Goal: Information Seeking & Learning: Learn about a topic

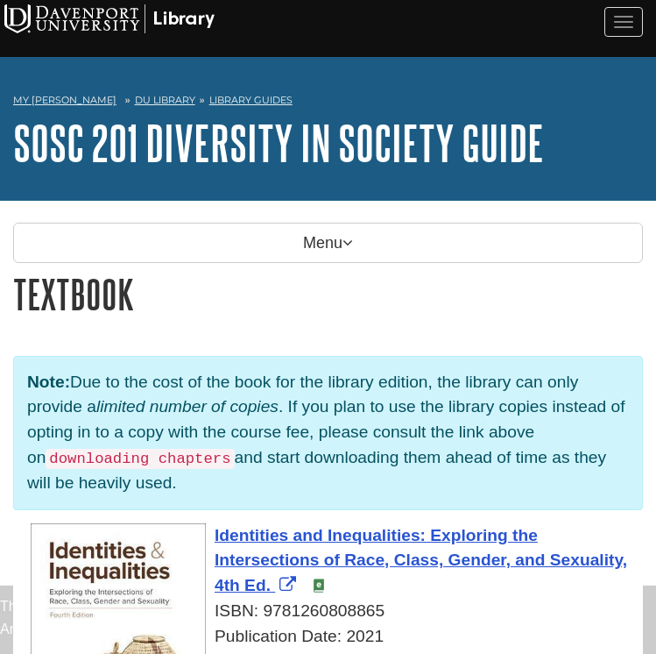
scroll to position [298, 0]
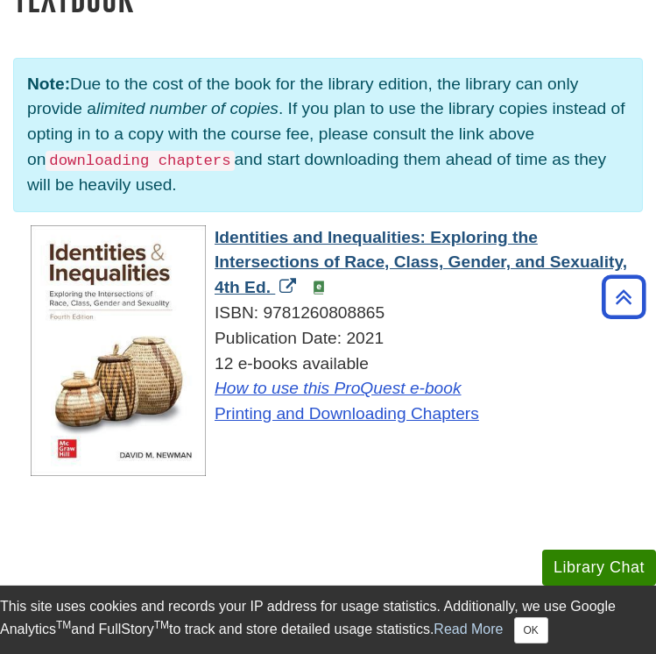
drag, startPoint x: 210, startPoint y: 233, endPoint x: 272, endPoint y: 292, distance: 85.5
click at [272, 292] on div "Identities and Inequalities: Exploring the Intersections of Race, Class, Gender…" at bounding box center [337, 326] width 612 height 202
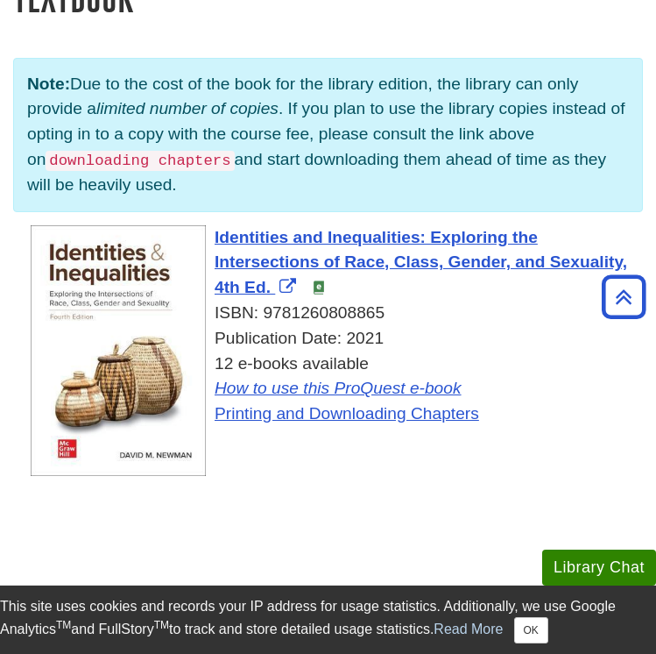
copy span "Identities and Inequalities: Exploring the Intersections of Race, Class, Gender…"
click at [410, 513] on div "Note: Due to the cost of the book for the library edition, the library can only…" at bounding box center [328, 273] width 656 height 511
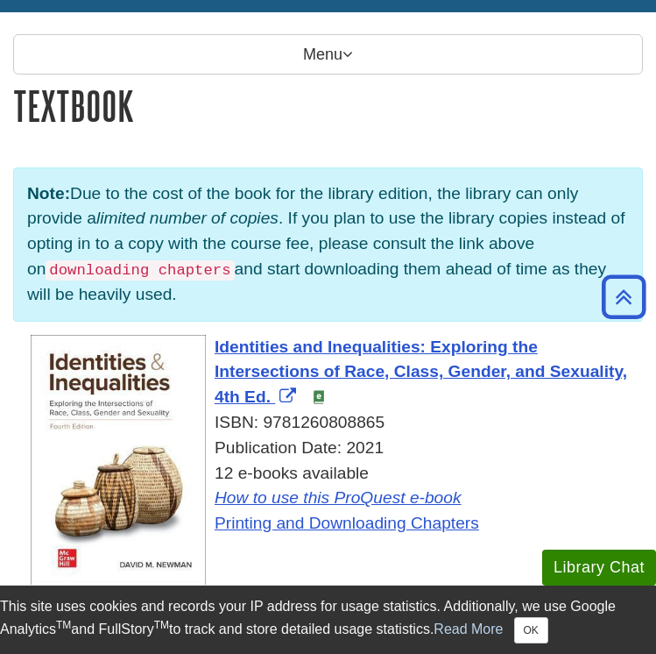
scroll to position [140, 0]
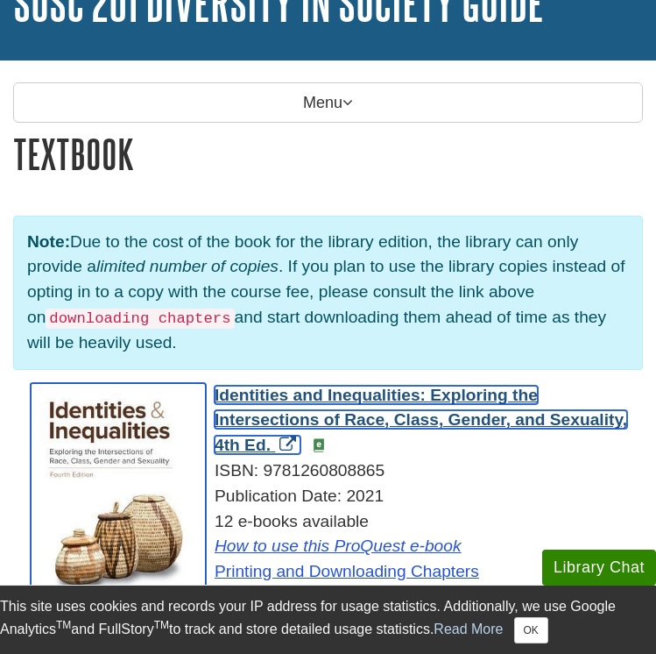
click at [371, 411] on span "Identities and Inequalities: Exploring the Intersections of Race, Class, Gender…" at bounding box center [421, 419] width 413 height 69
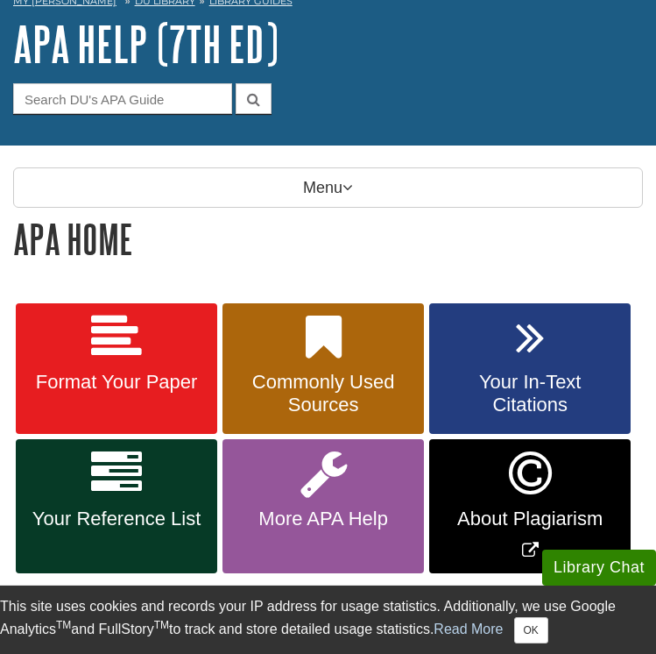
scroll to position [145, 0]
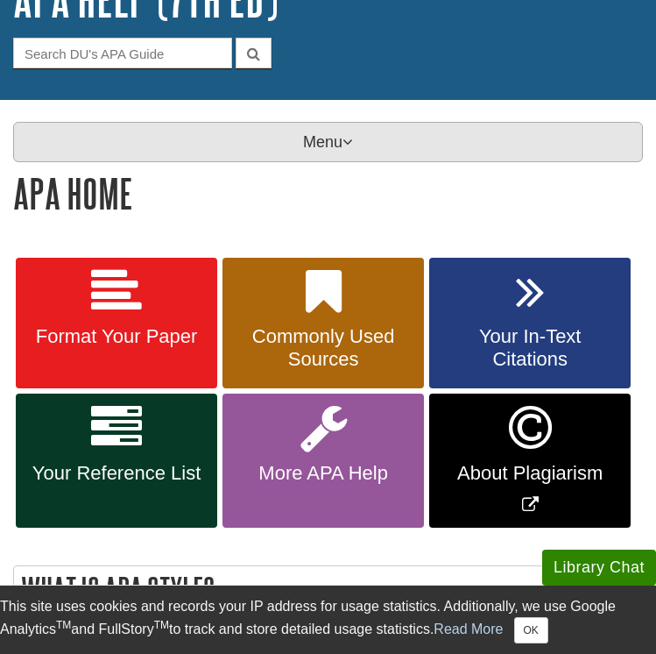
click at [274, 145] on p "Menu" at bounding box center [328, 142] width 630 height 40
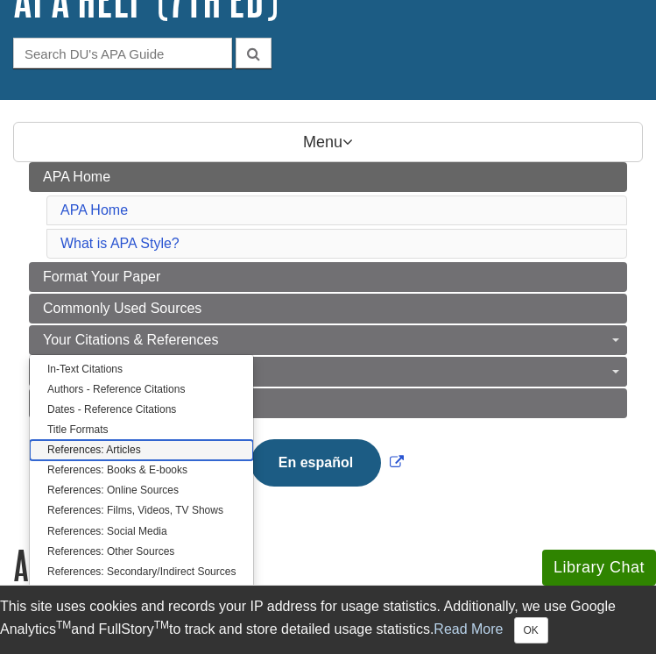
click at [119, 447] on link "References: Articles" at bounding box center [141, 450] width 223 height 20
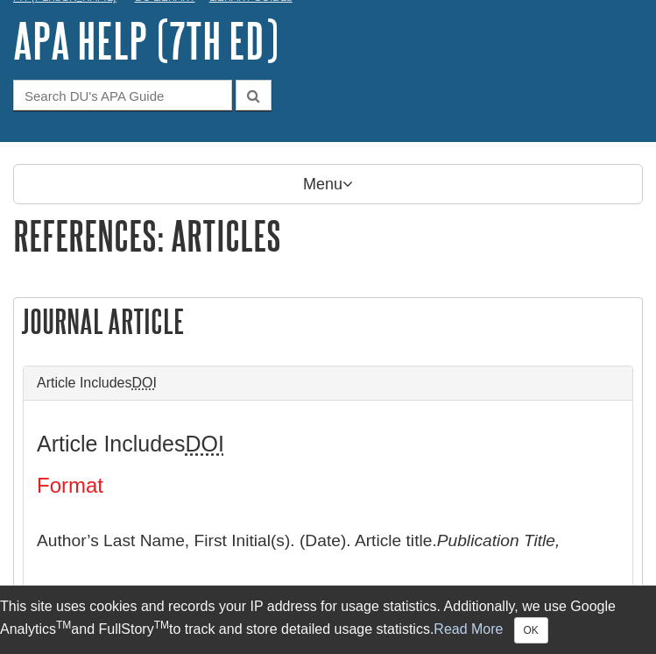
scroll to position [113, 0]
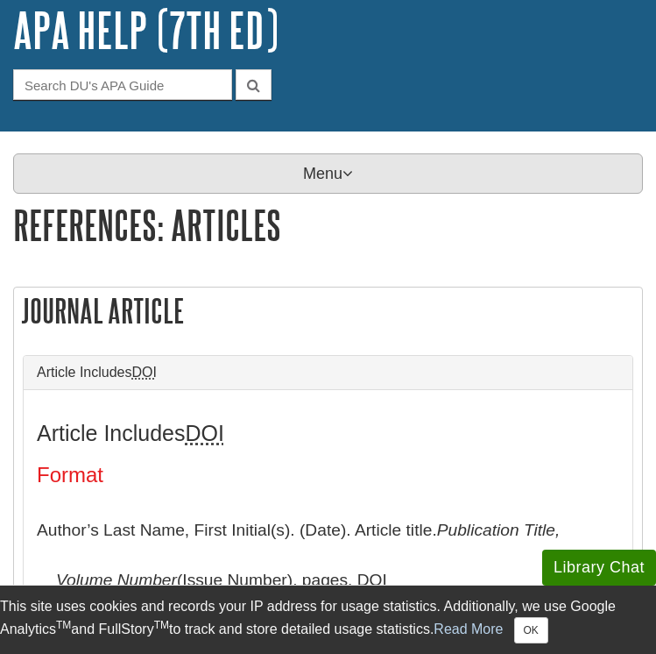
click at [295, 178] on p "Menu" at bounding box center [328, 173] width 630 height 40
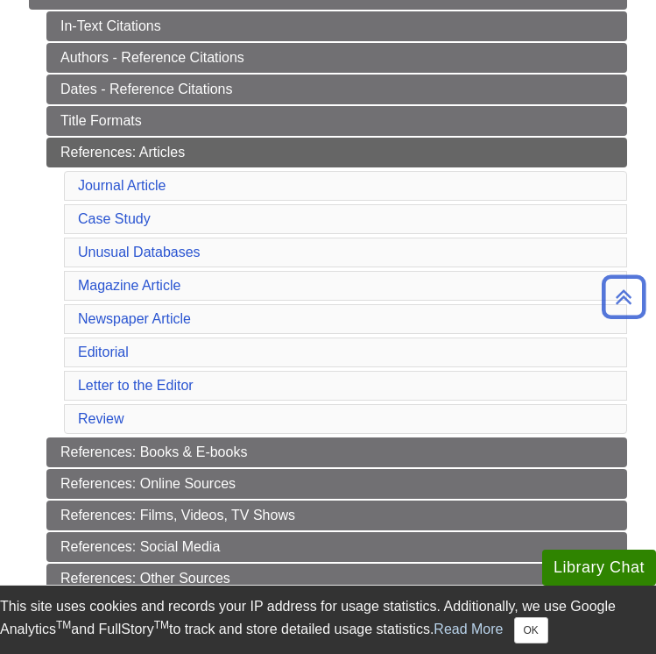
scroll to position [456, 0]
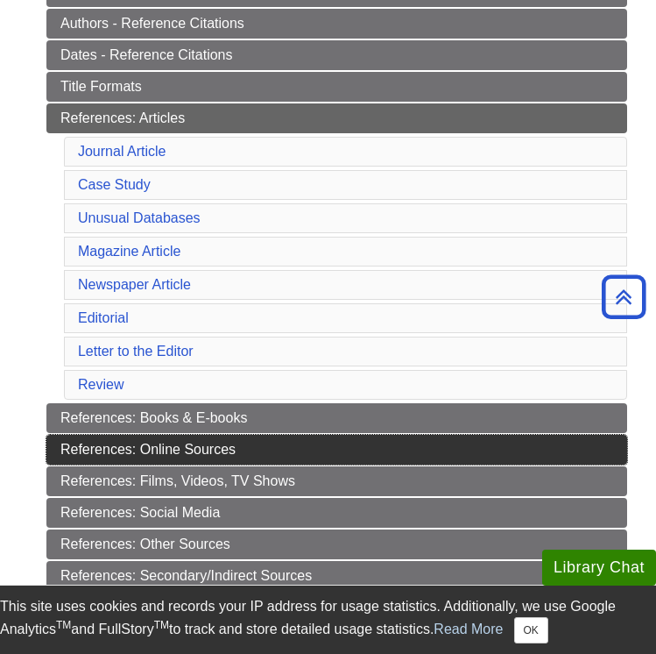
click at [184, 454] on link "References: Online Sources" at bounding box center [336, 450] width 581 height 30
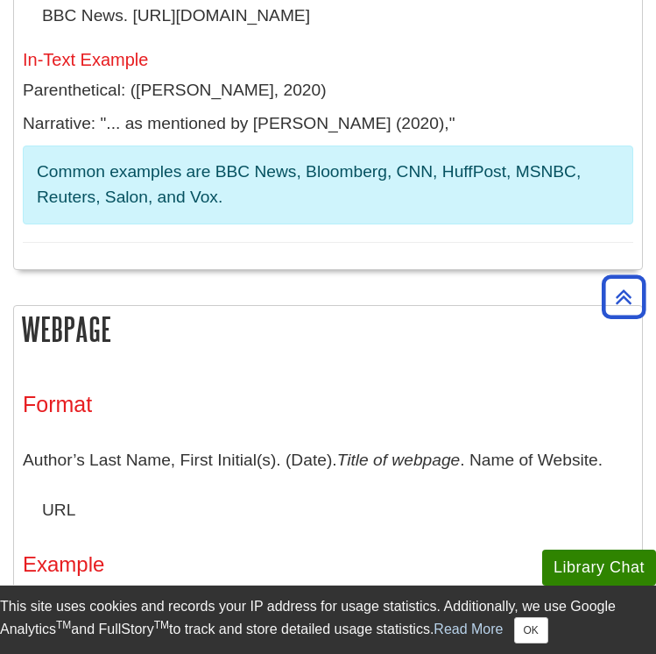
scroll to position [844, 0]
